Goal: Information Seeking & Learning: Learn about a topic

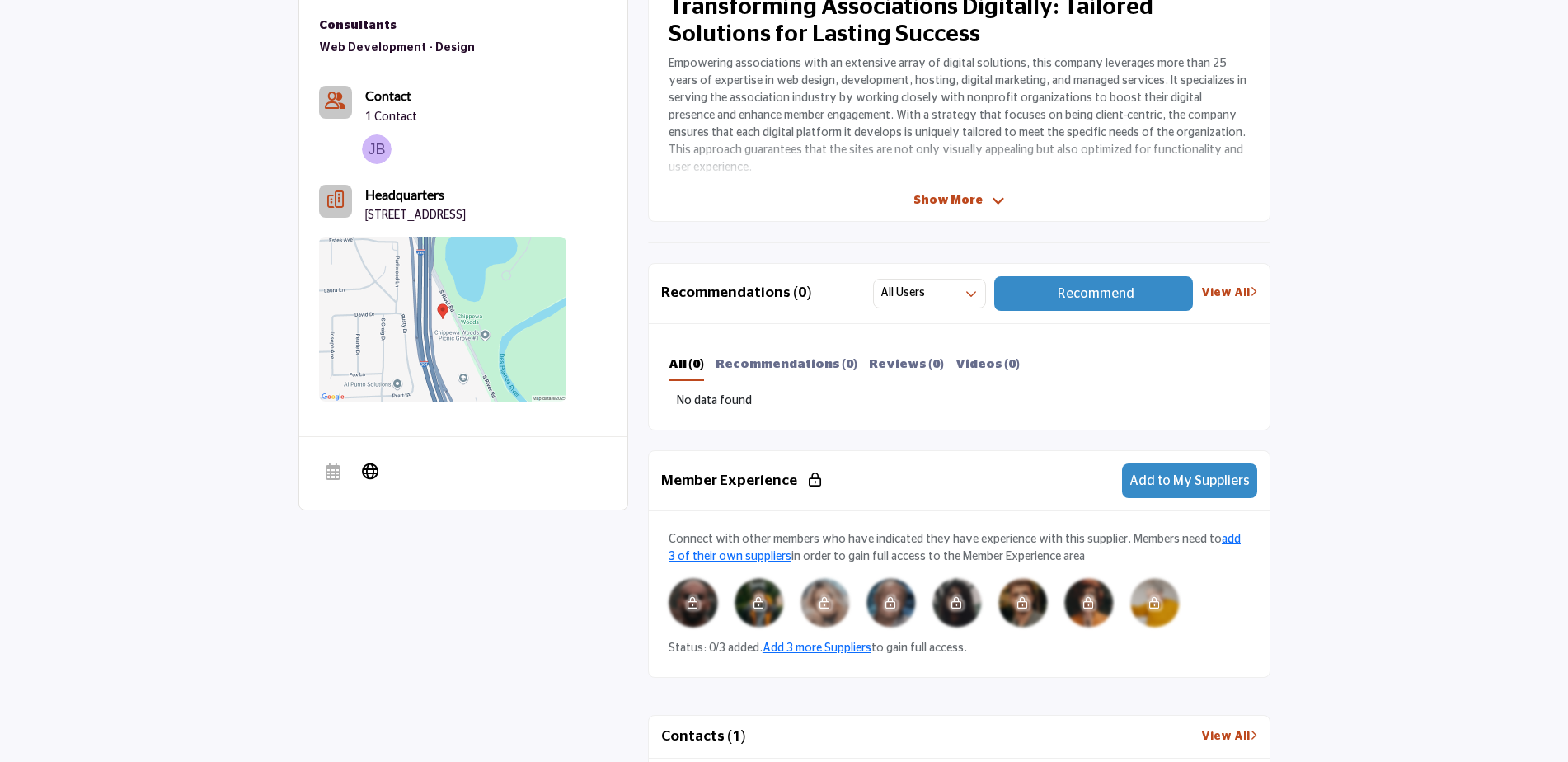
scroll to position [248, 0]
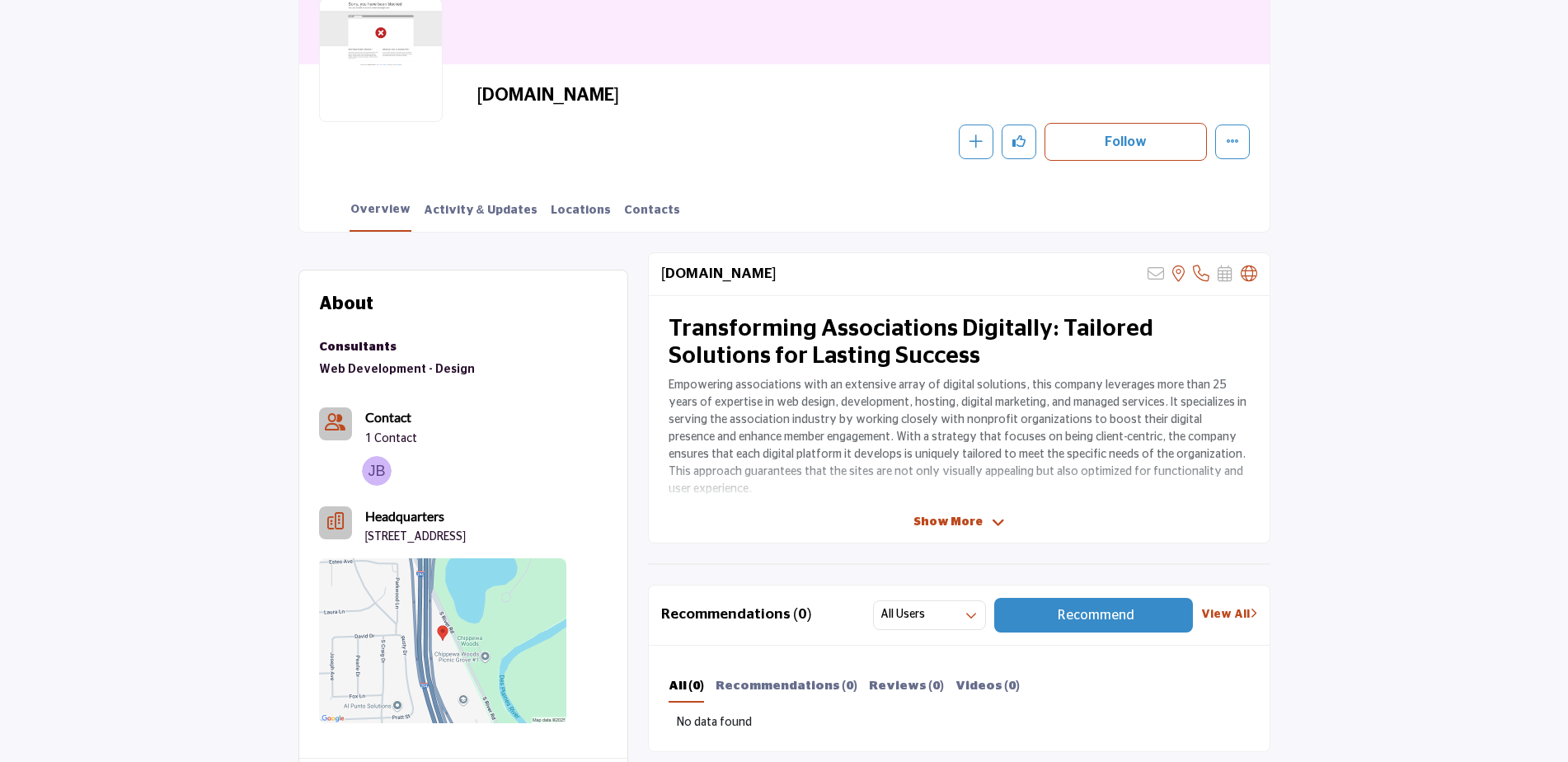
click at [954, 516] on span "Show More" at bounding box center [948, 522] width 69 height 18
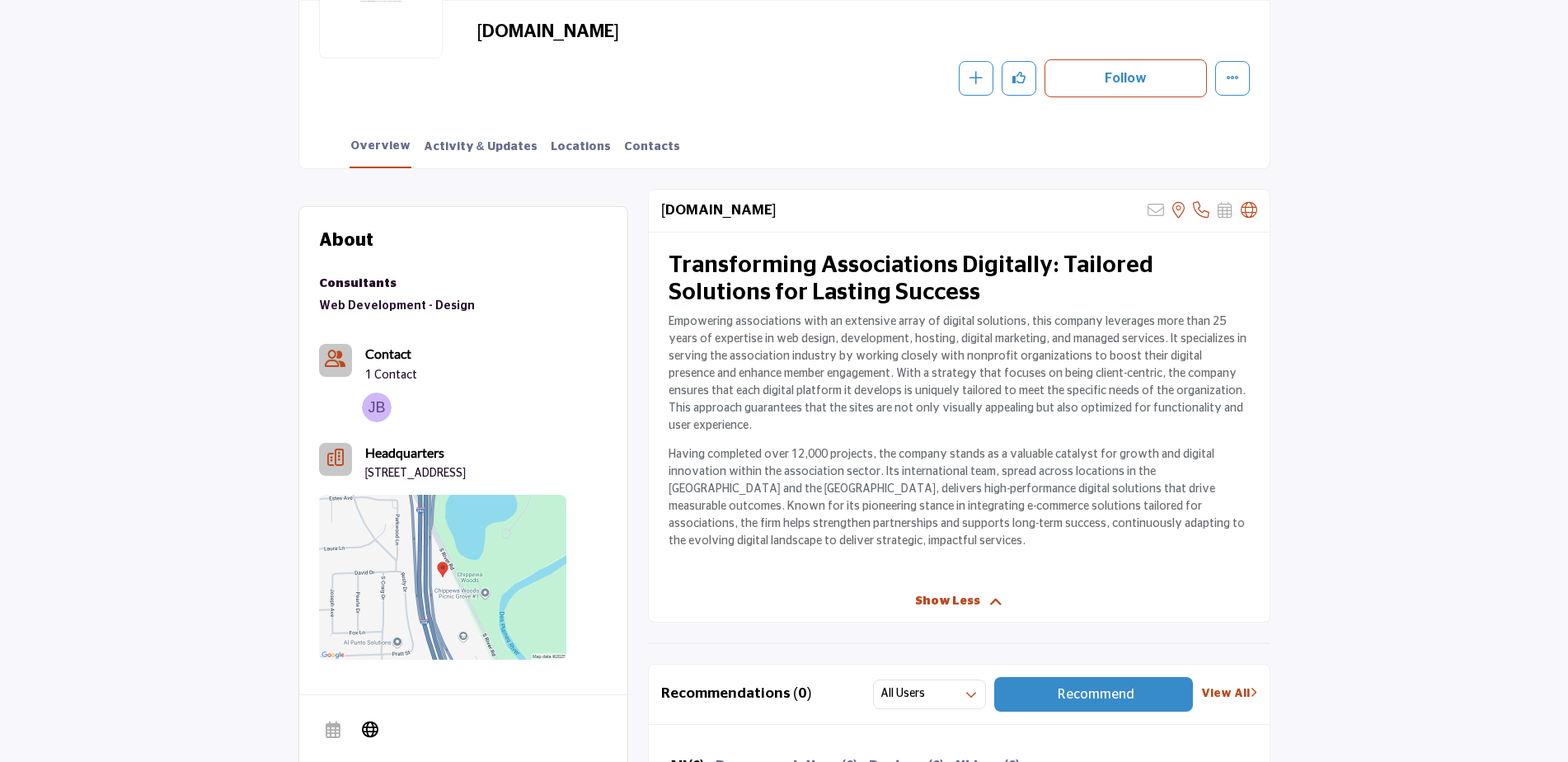
scroll to position [330, 0]
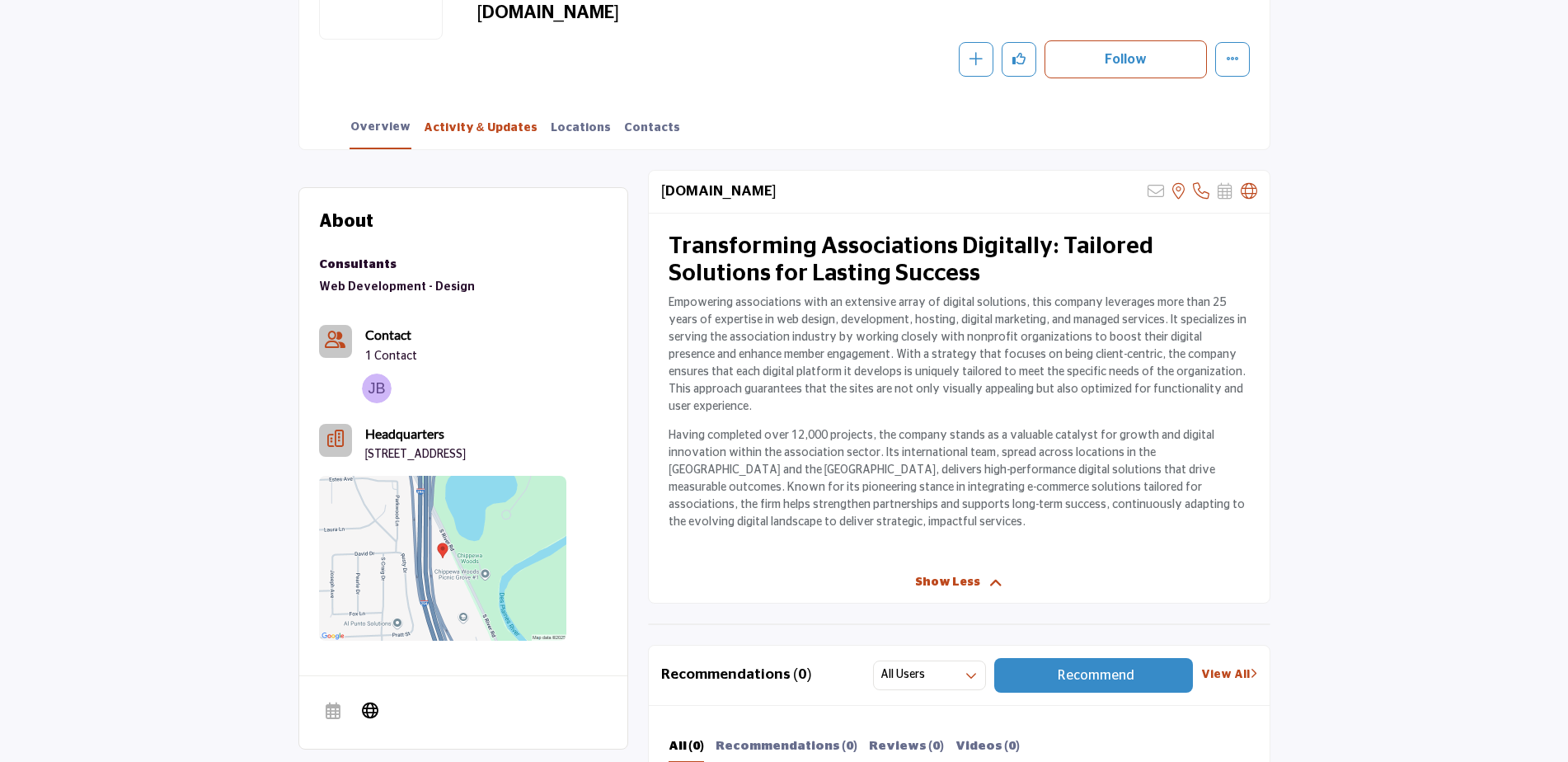
click at [462, 127] on link "Activity & Updates" at bounding box center [480, 133] width 115 height 29
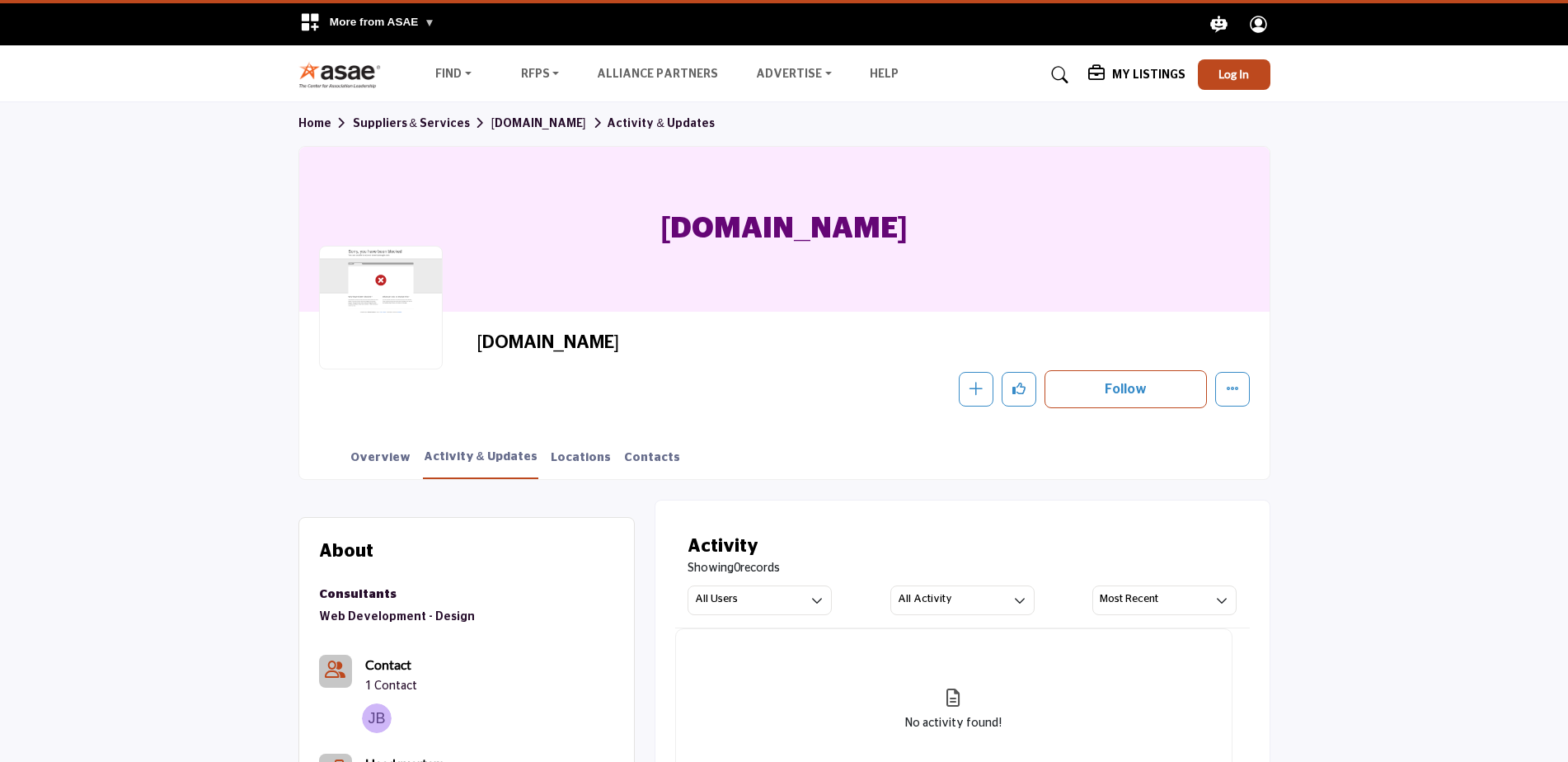
click at [655, 125] on link "Activity & Updates" at bounding box center [650, 124] width 127 height 11
click at [1235, 77] on span "Log In" at bounding box center [1234, 73] width 30 height 14
click at [1241, 395] on button "More details" at bounding box center [1232, 388] width 34 height 34
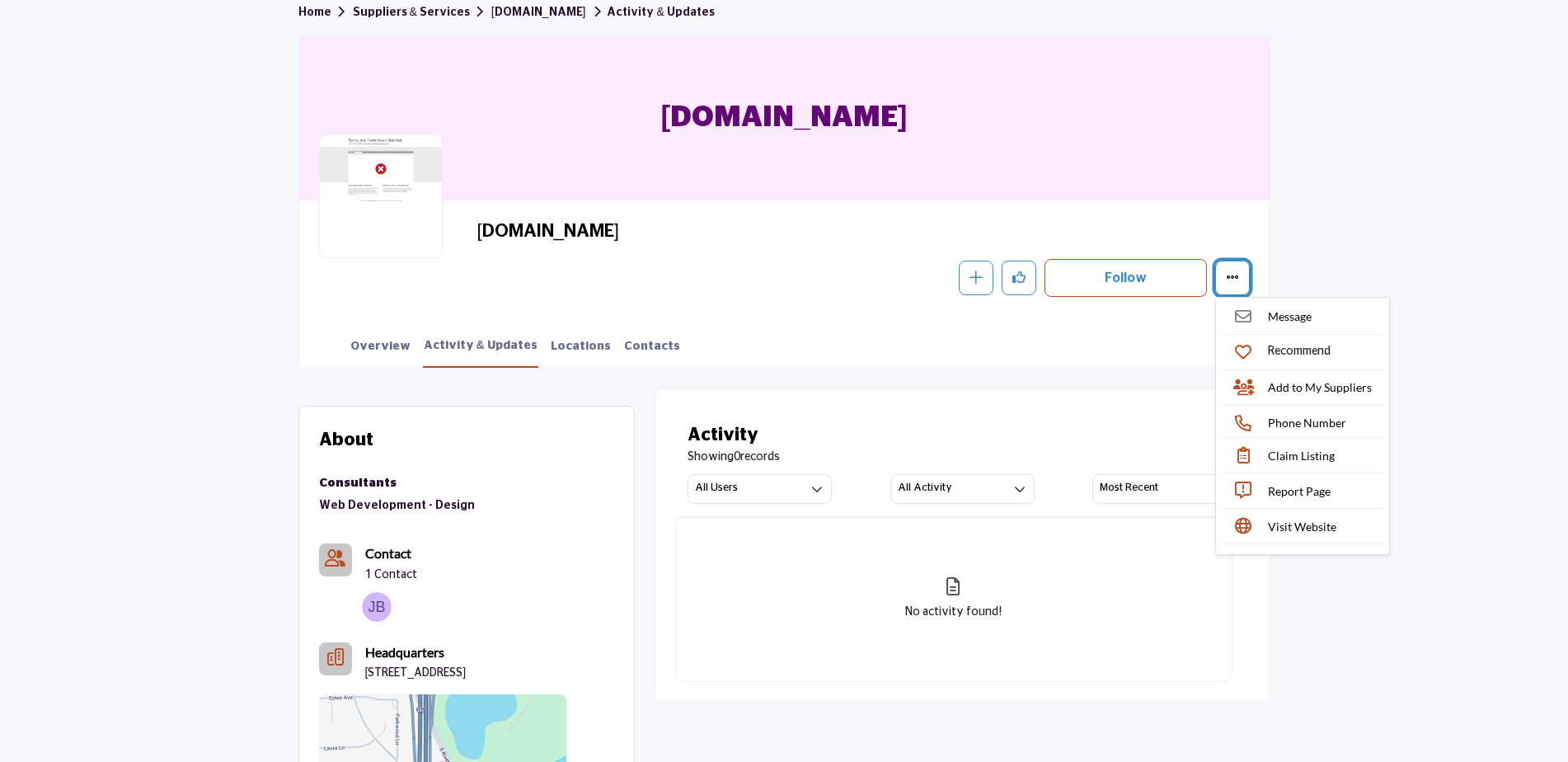
scroll to position [82, 0]
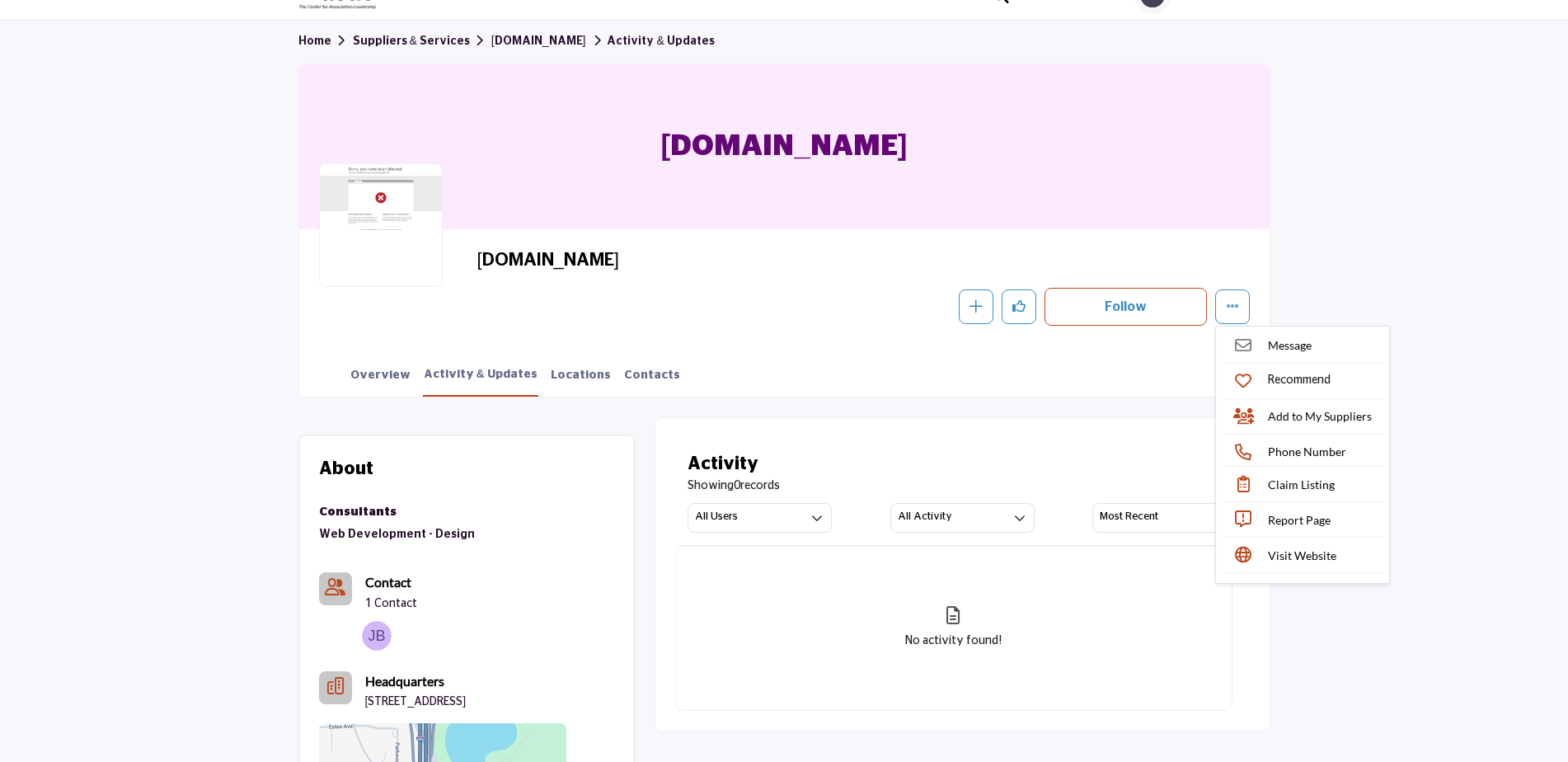
click at [1421, 408] on section "About Suppliers & Services Consultants Web Development - Design Contact" at bounding box center [784, 716] width 1568 height 637
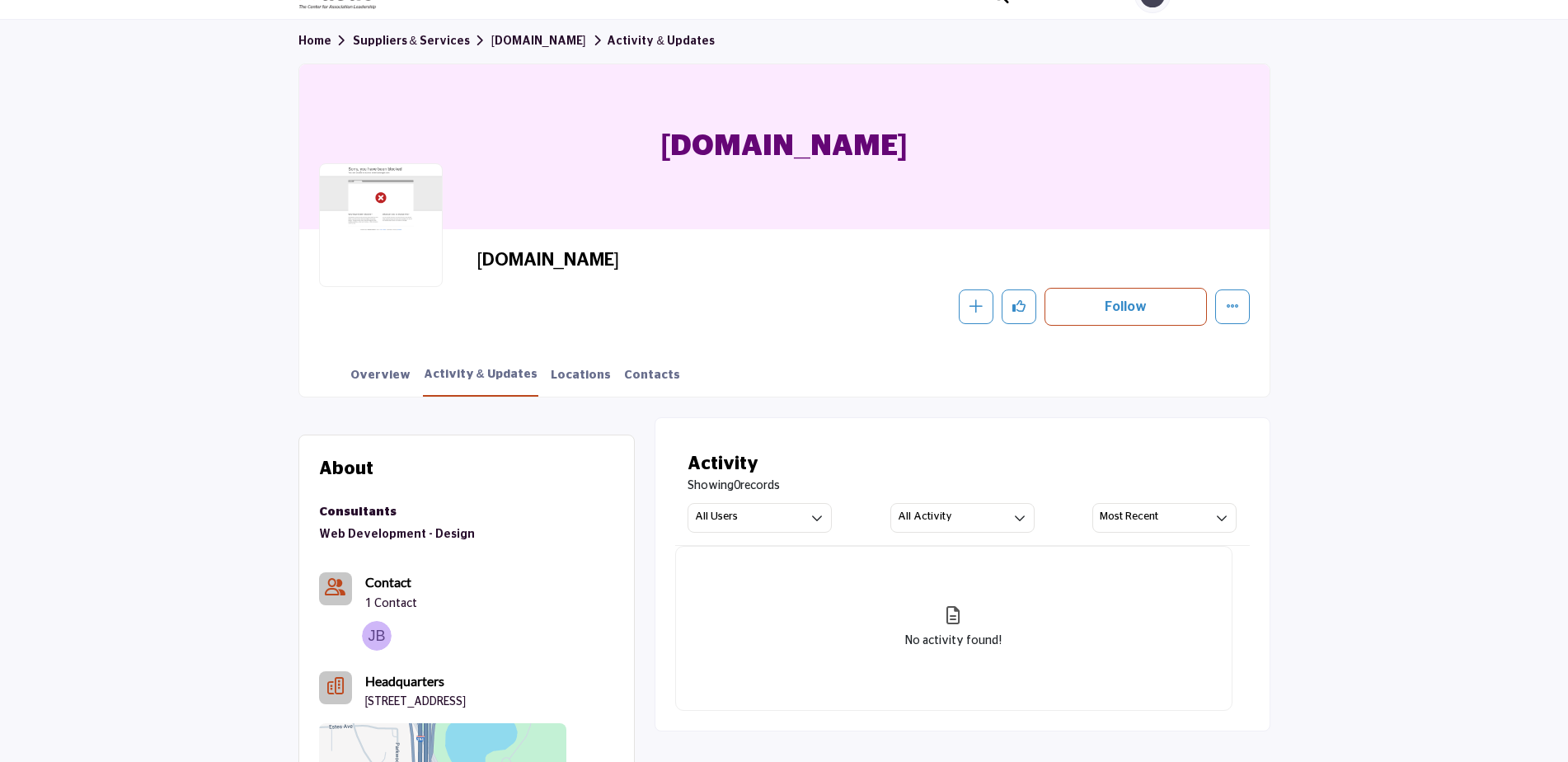
click at [1385, 492] on section "About Suppliers & Services Consultants Web Development - Design Contact" at bounding box center [784, 716] width 1568 height 637
click at [391, 208] on div at bounding box center [381, 225] width 124 height 124
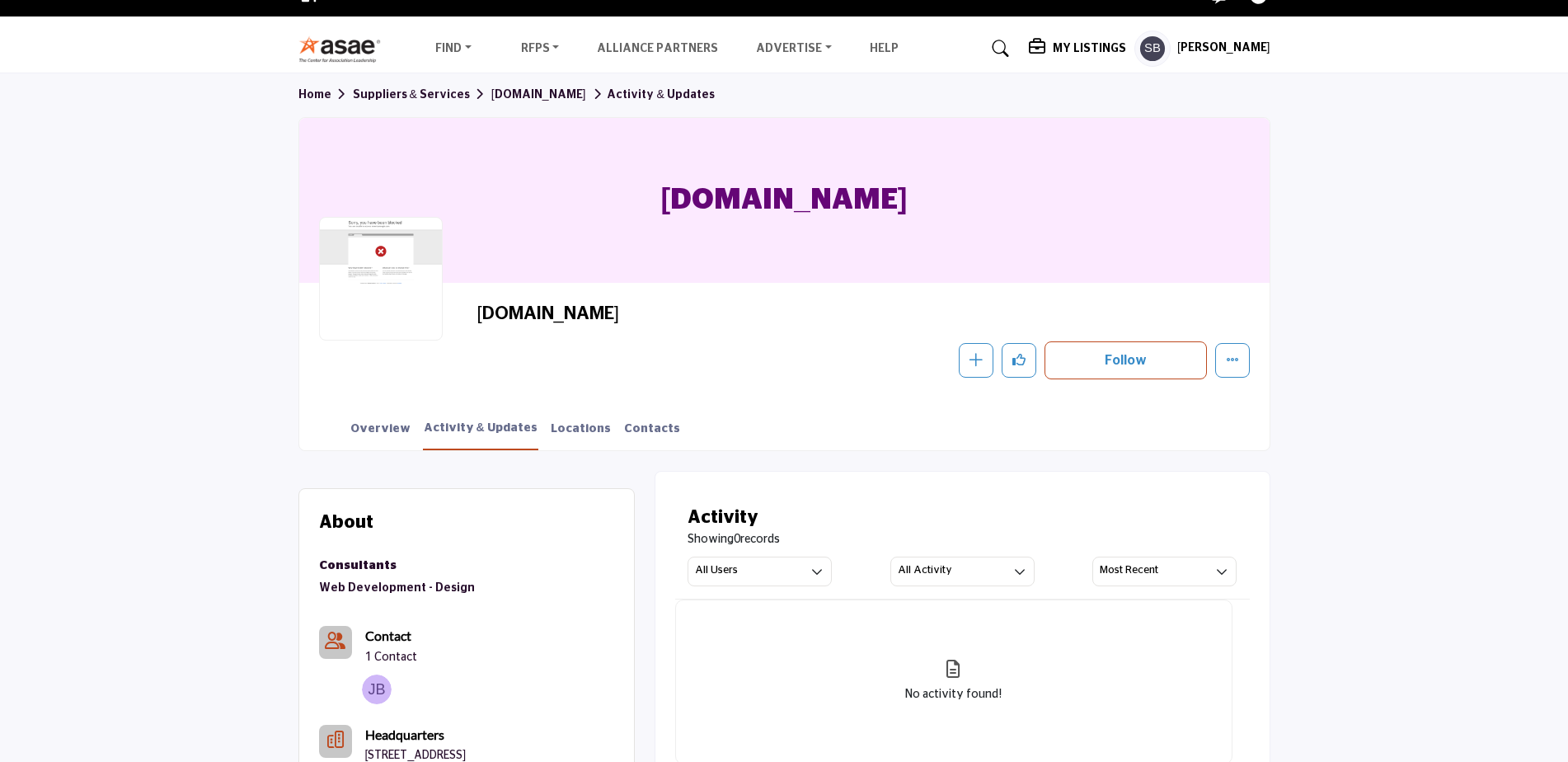
scroll to position [0, 0]
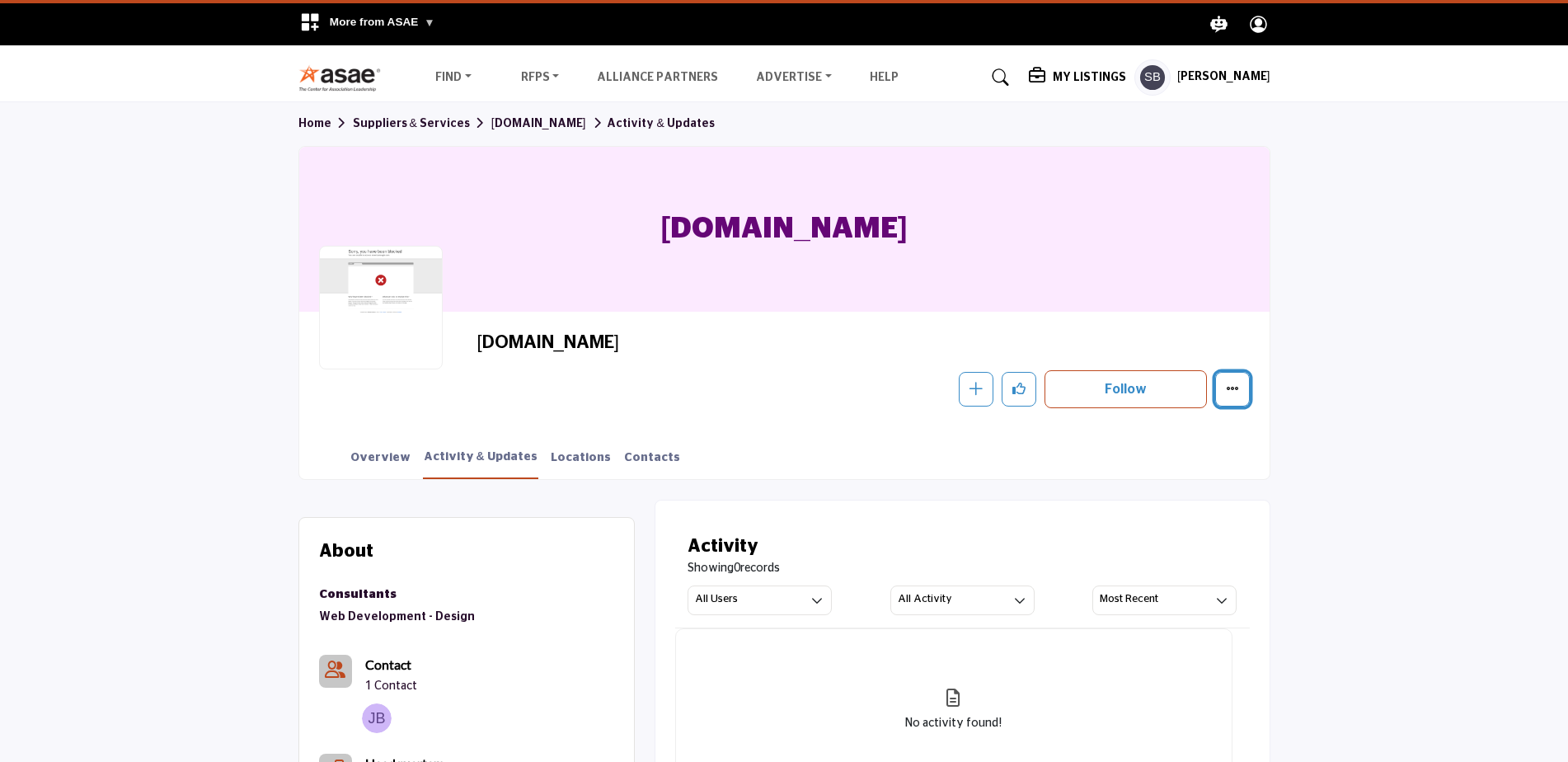
click at [1238, 393] on icon "More details" at bounding box center [1233, 388] width 13 height 13
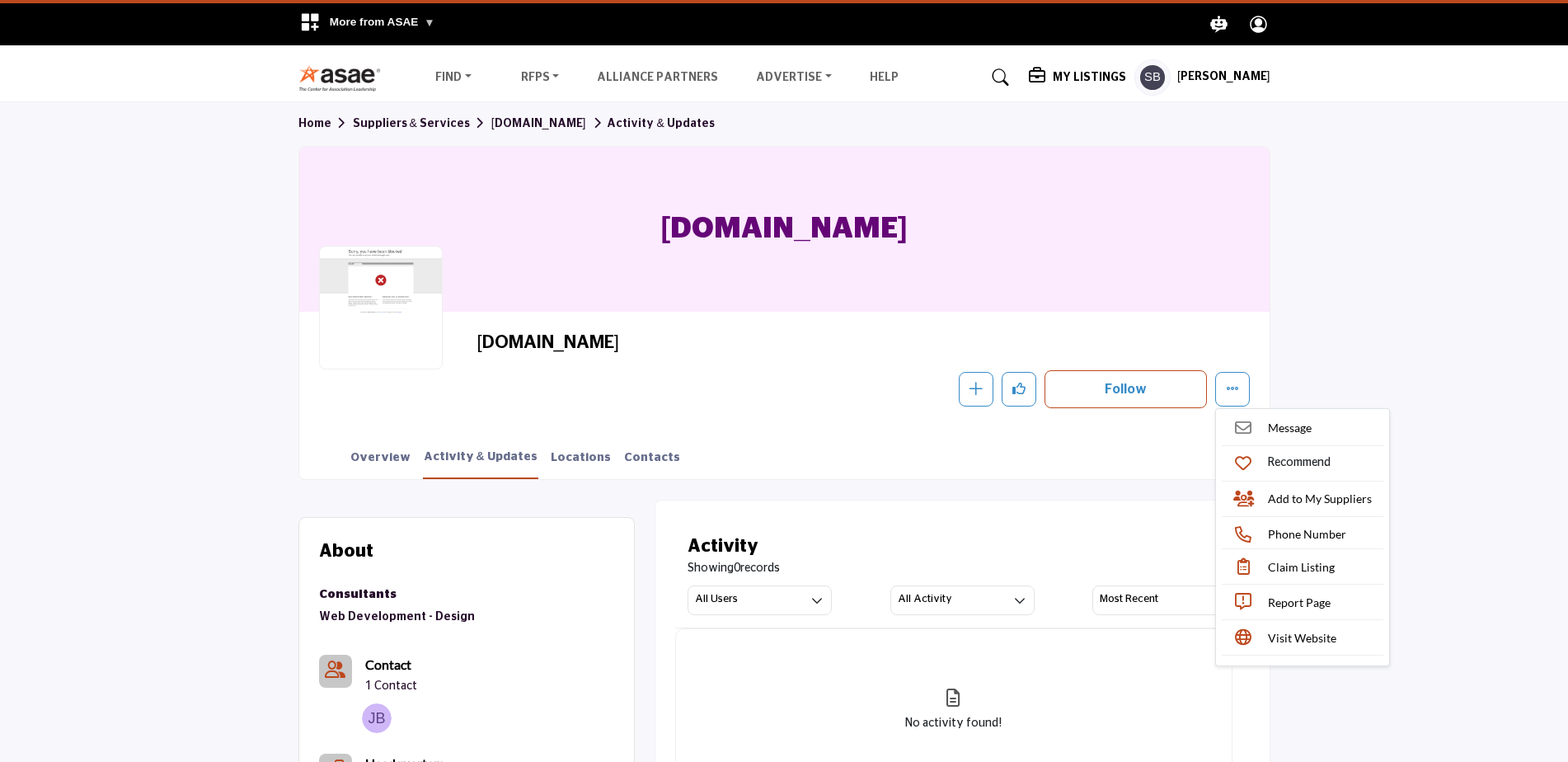
click at [1333, 358] on section "Home Suppliers & Services Americaneagle.com Activity & Updates Americaneagle.co…" at bounding box center [784, 291] width 1568 height 377
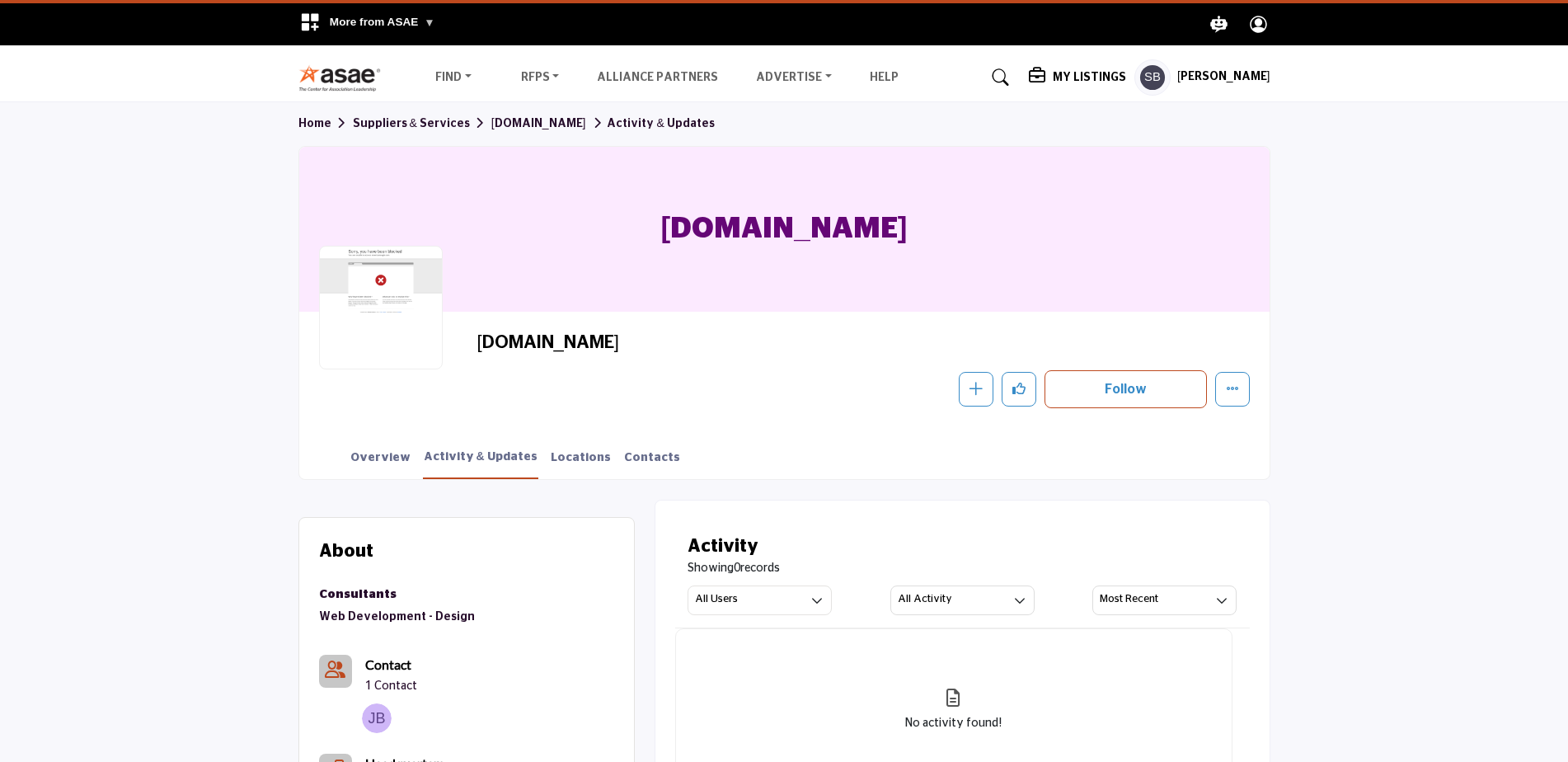
scroll to position [164, 0]
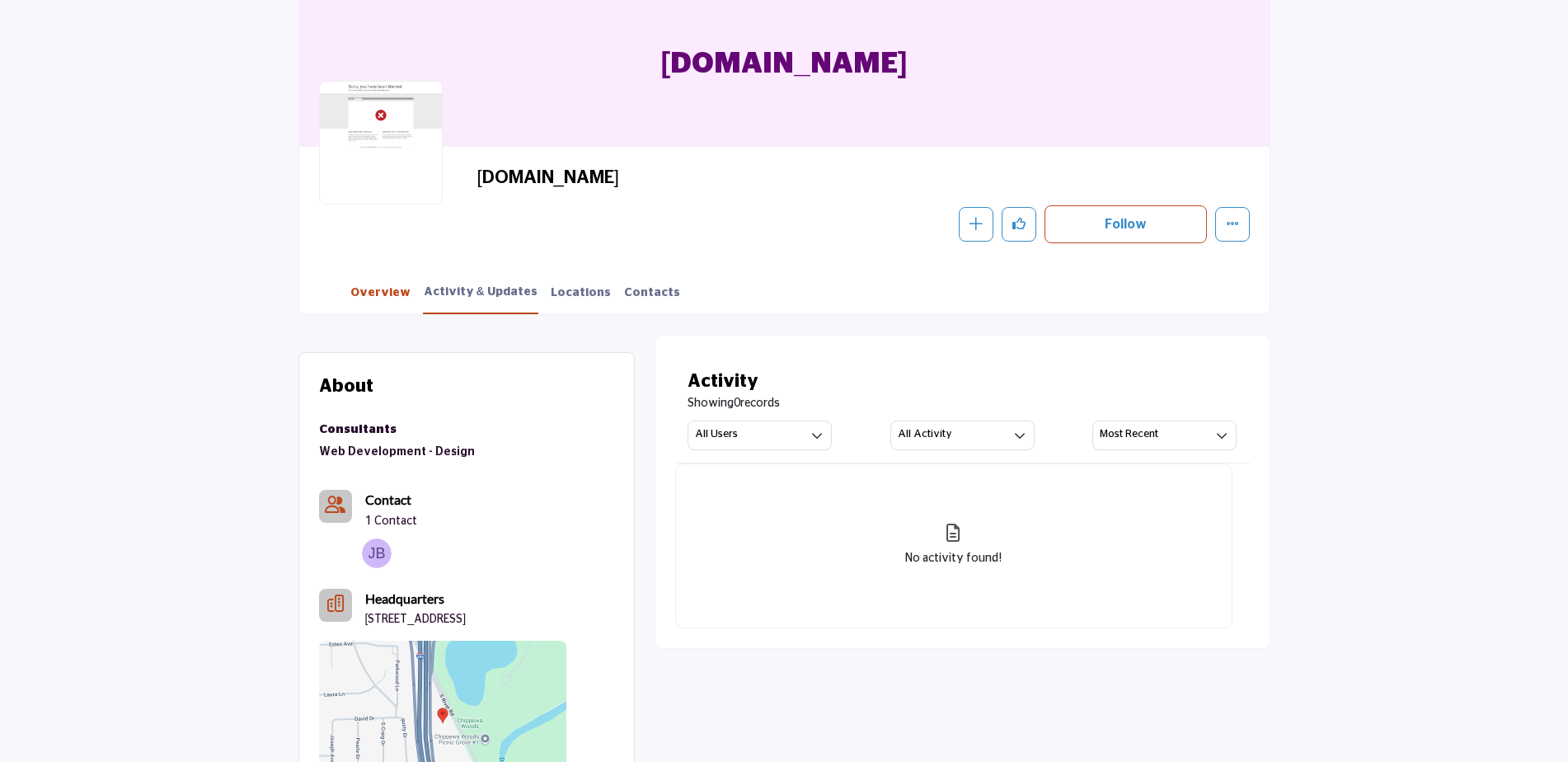
click at [371, 295] on link "Overview" at bounding box center [380, 298] width 62 height 29
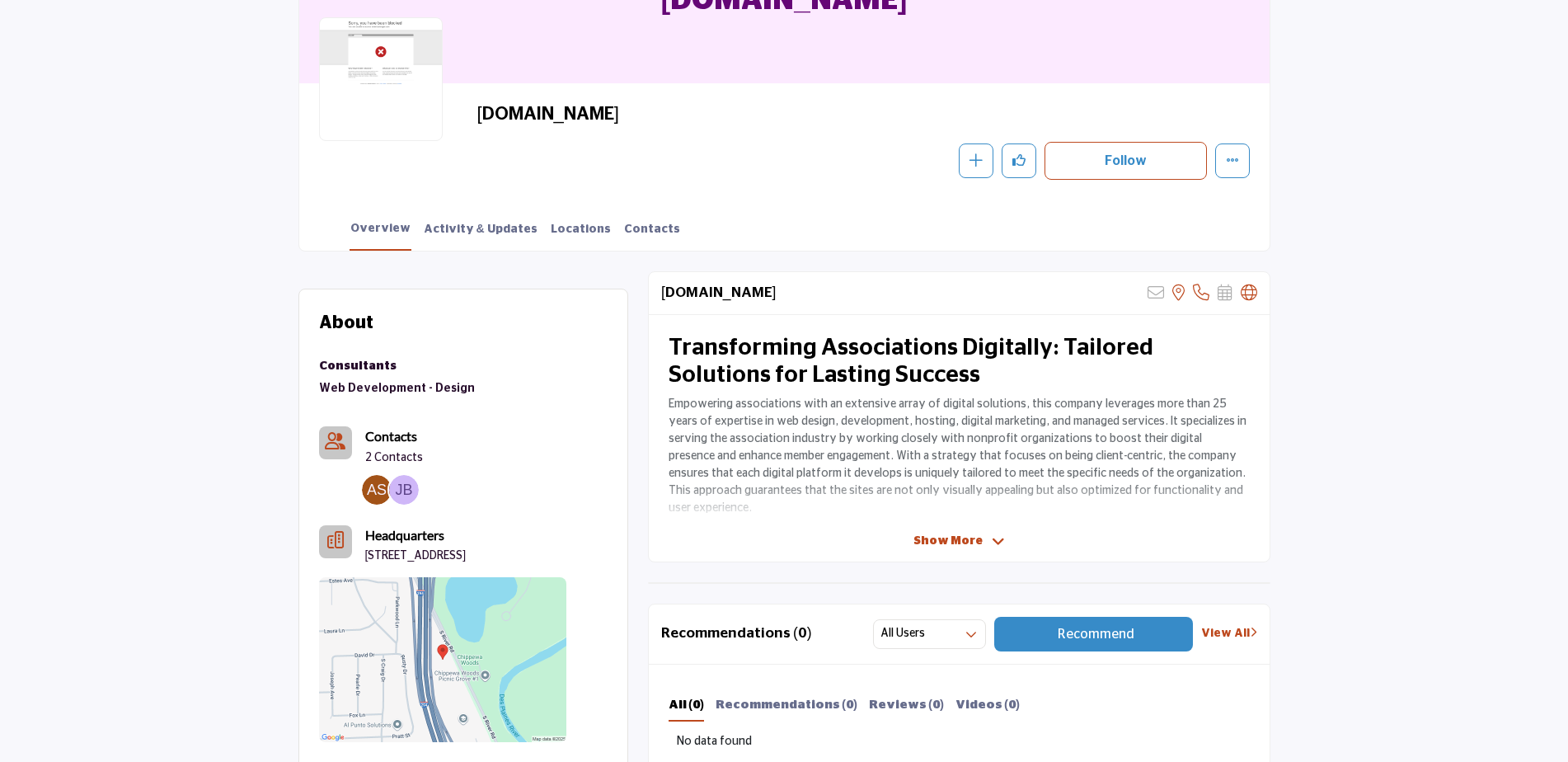
scroll to position [248, 0]
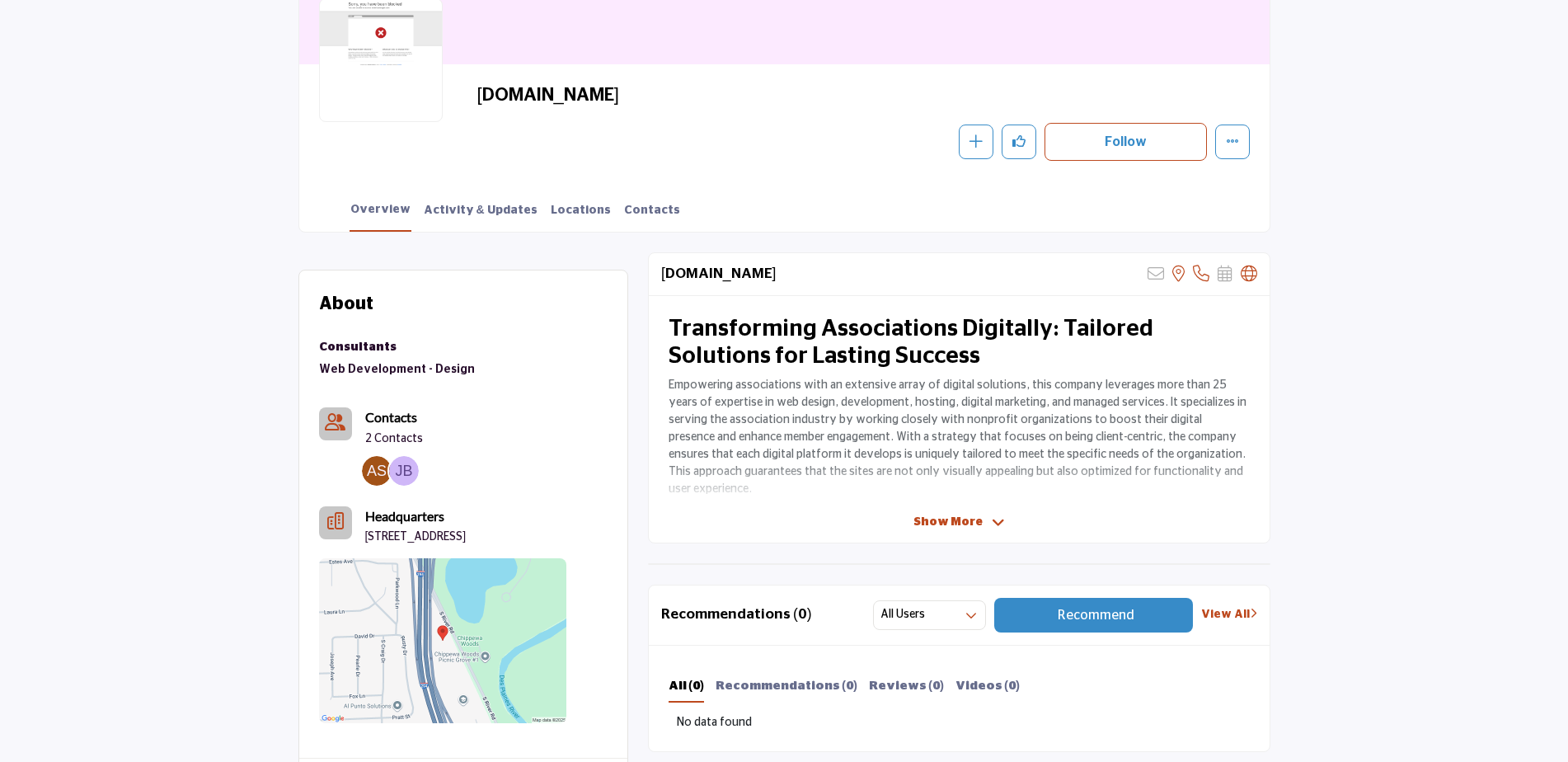
click at [973, 525] on span "Show More" at bounding box center [948, 522] width 69 height 18
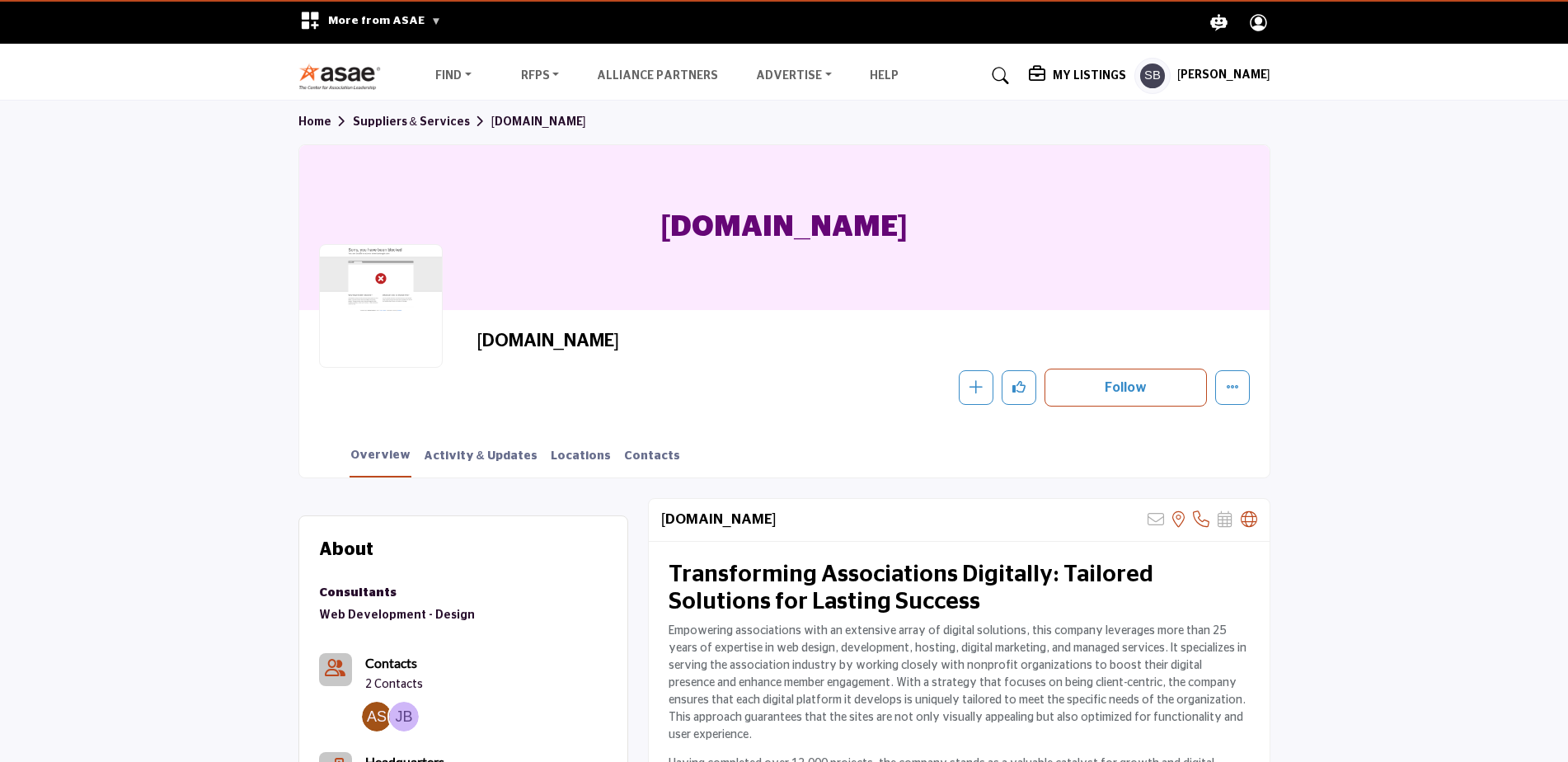
scroll to position [0, 0]
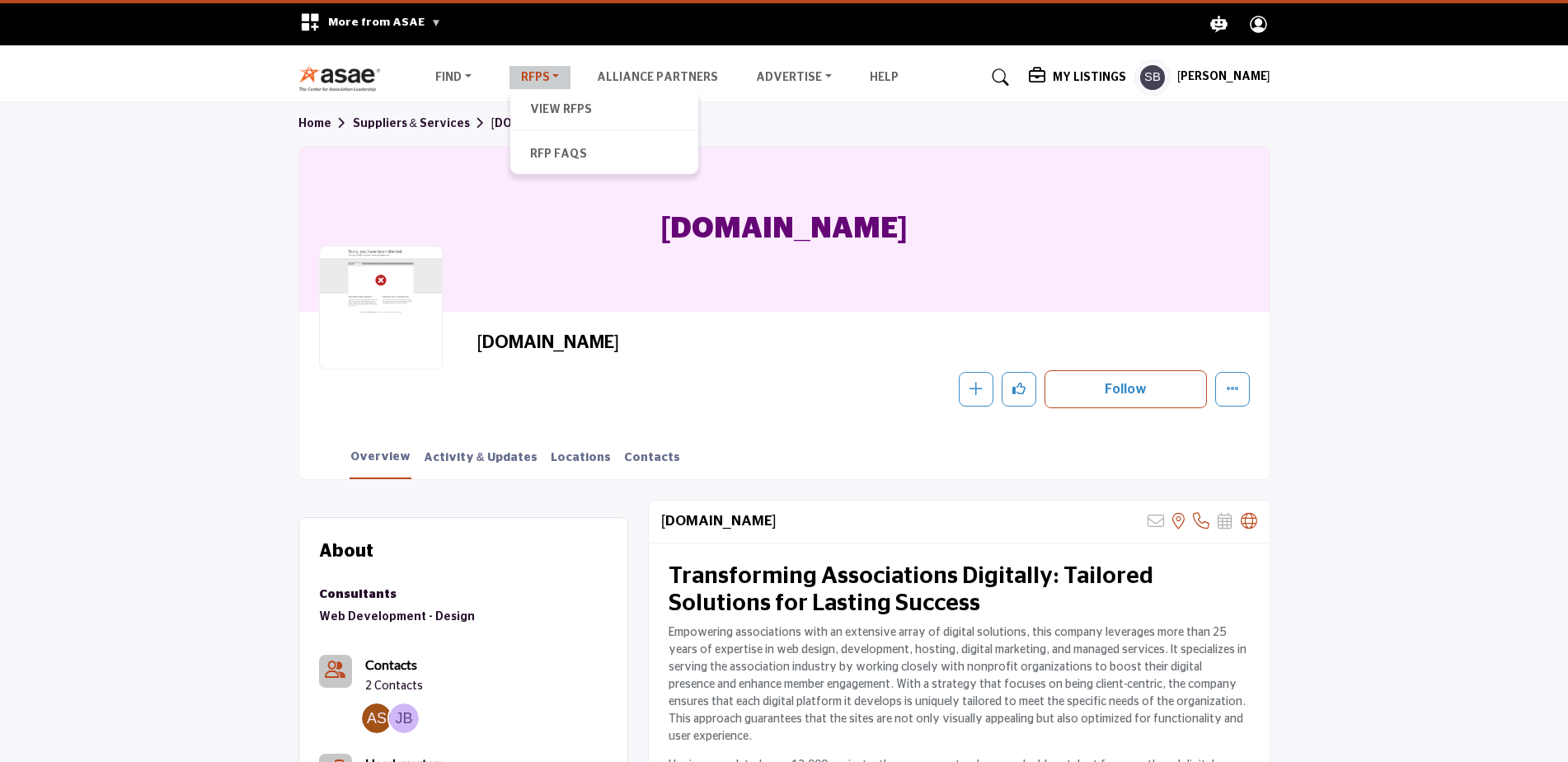
click at [555, 74] on link "RFPs" at bounding box center [540, 77] width 62 height 23
